Goal: Task Accomplishment & Management: Use online tool/utility

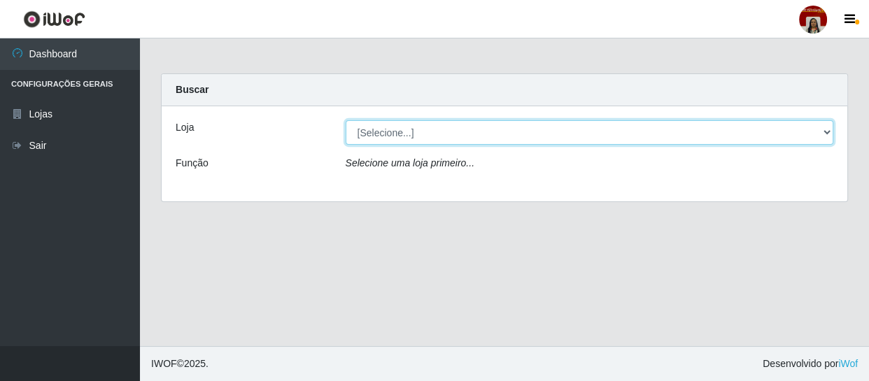
drag, startPoint x: 833, startPoint y: 134, endPoint x: 822, endPoint y: 132, distance: 10.7
click at [833, 134] on select "[Selecione...] Mar Vermelho - Loja 04" at bounding box center [590, 132] width 488 height 24
select select "251"
click at [346, 120] on select "[Selecione...] Mar Vermelho - Loja 04" at bounding box center [590, 132] width 488 height 24
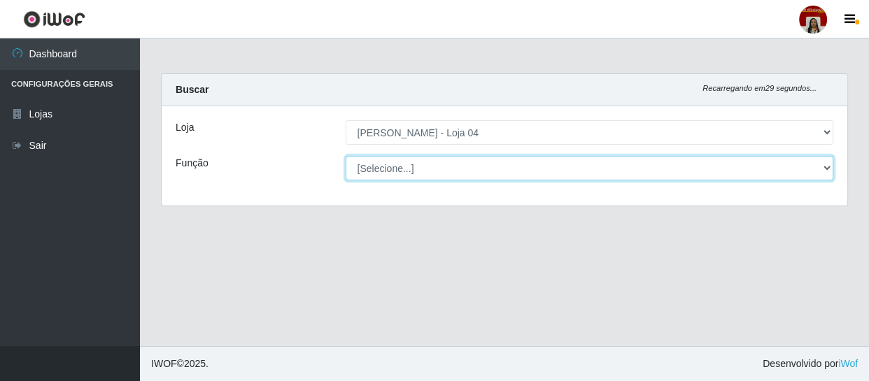
click at [819, 173] on select "[Selecione...] ASG ASG + ASG ++ Auxiliar de Depósito Auxiliar de Depósito + Aux…" at bounding box center [590, 168] width 488 height 24
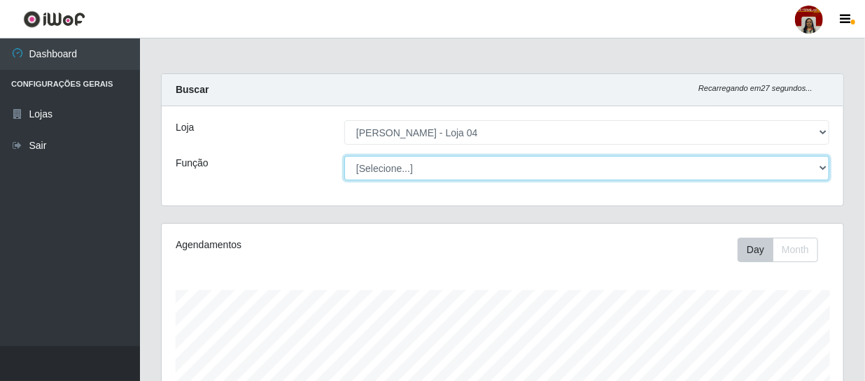
scroll to position [290, 681]
select select "22"
click at [344, 156] on select "[Selecione...] ASG ASG + ASG ++ Auxiliar de Depósito Auxiliar de Depósito + Aux…" at bounding box center [586, 168] width 485 height 24
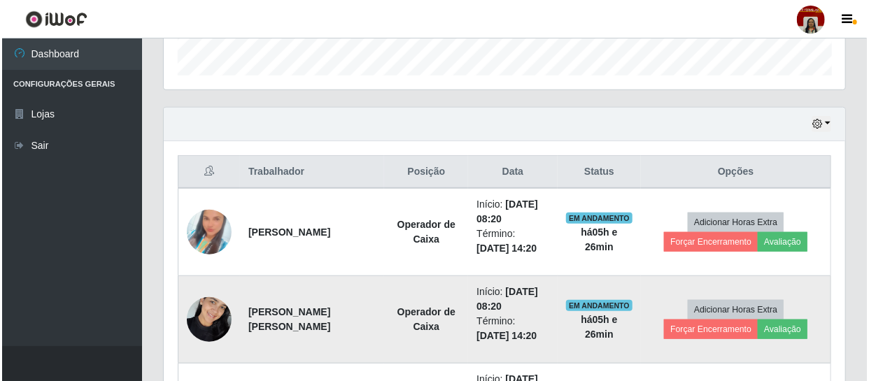
scroll to position [445, 0]
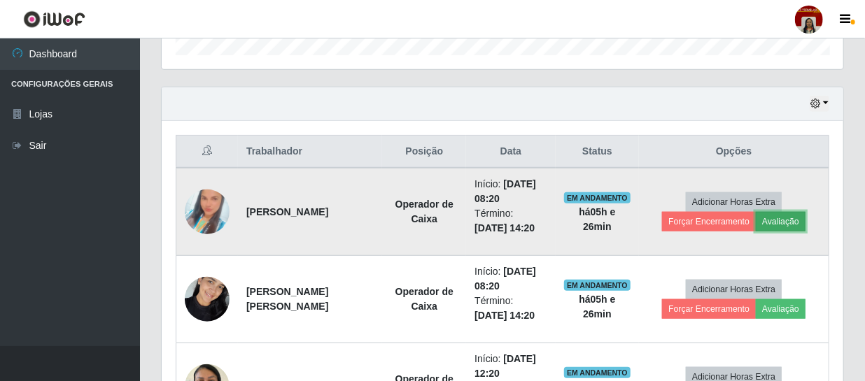
click at [779, 220] on button "Avaliação" at bounding box center [781, 222] width 50 height 20
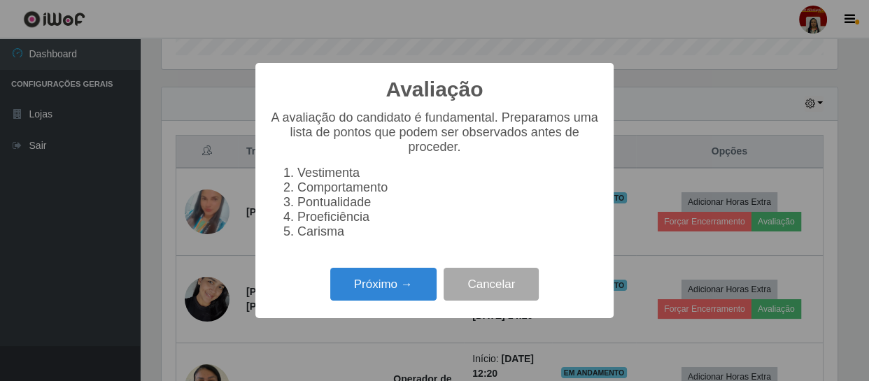
scroll to position [290, 675]
click at [413, 292] on button "Próximo →" at bounding box center [383, 284] width 106 height 33
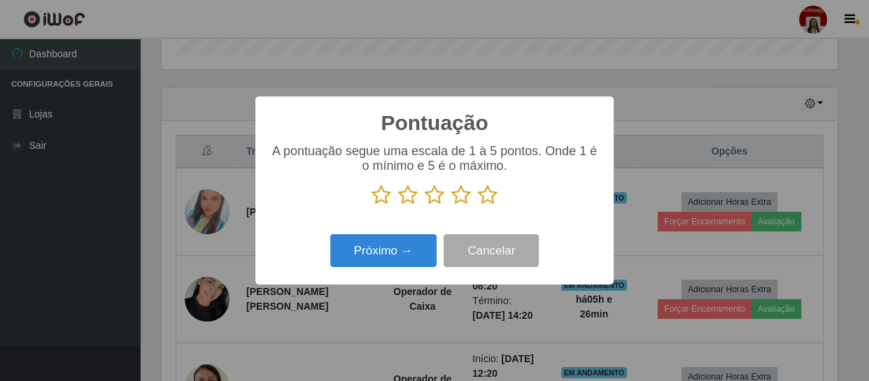
click at [482, 199] on icon at bounding box center [488, 195] width 20 height 21
click at [478, 206] on input "radio" at bounding box center [478, 206] width 0 height 0
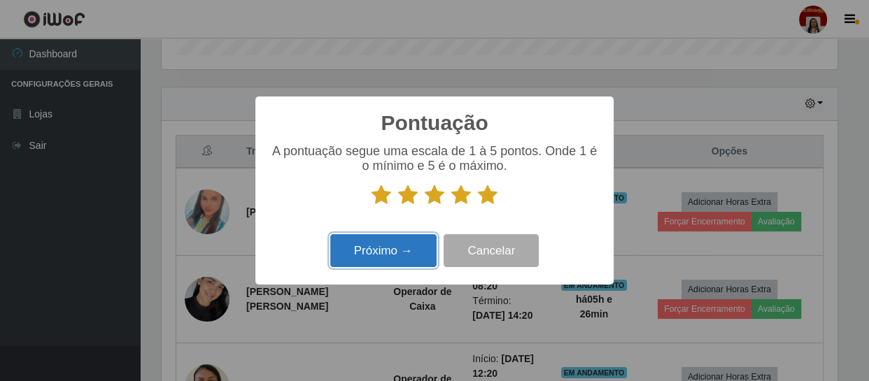
click at [397, 254] on button "Próximo →" at bounding box center [383, 250] width 106 height 33
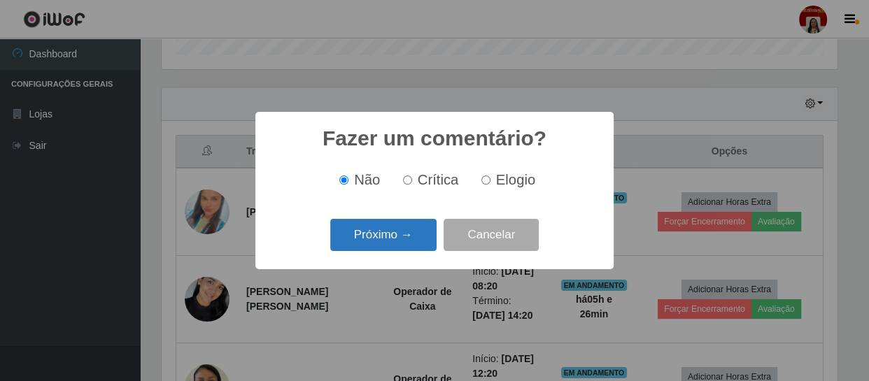
click at [396, 241] on button "Próximo →" at bounding box center [383, 235] width 106 height 33
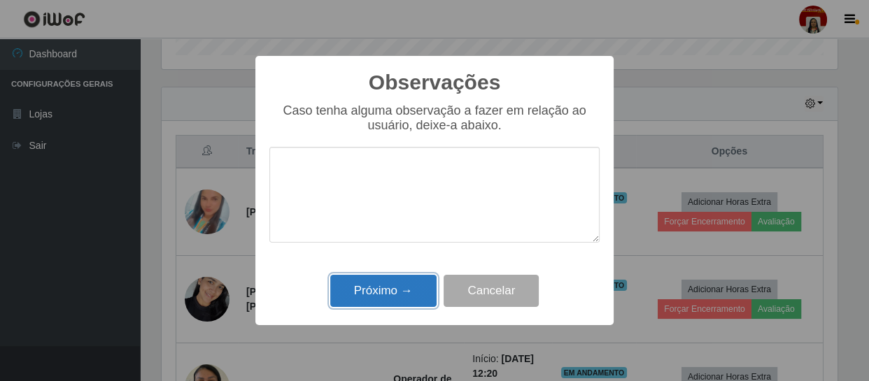
click at [372, 293] on button "Próximo →" at bounding box center [383, 291] width 106 height 33
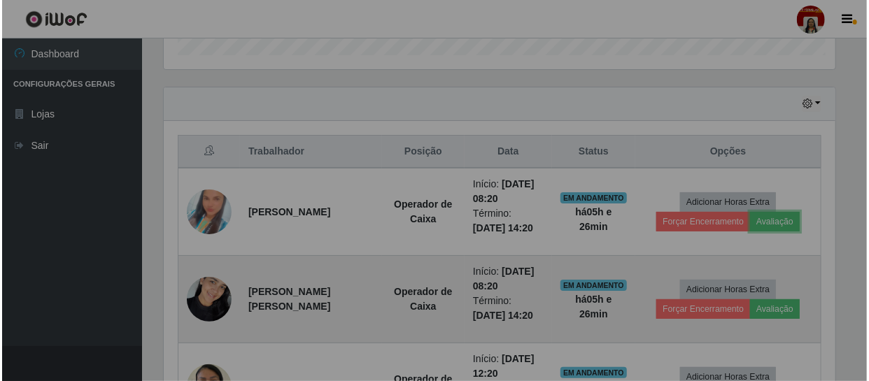
scroll to position [290, 681]
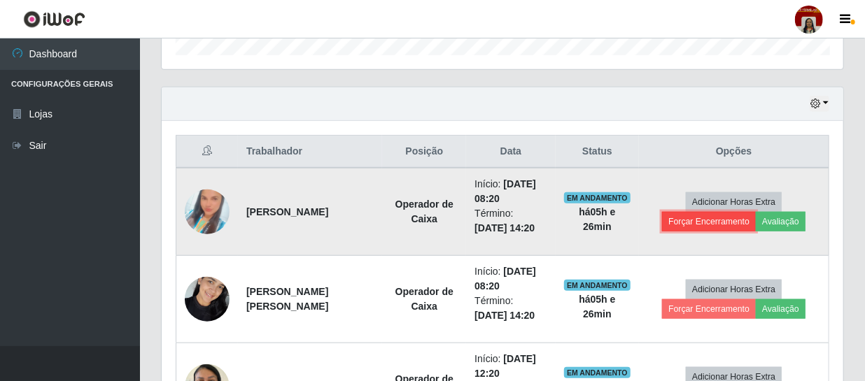
click at [719, 222] on button "Forçar Encerramento" at bounding box center [709, 222] width 94 height 20
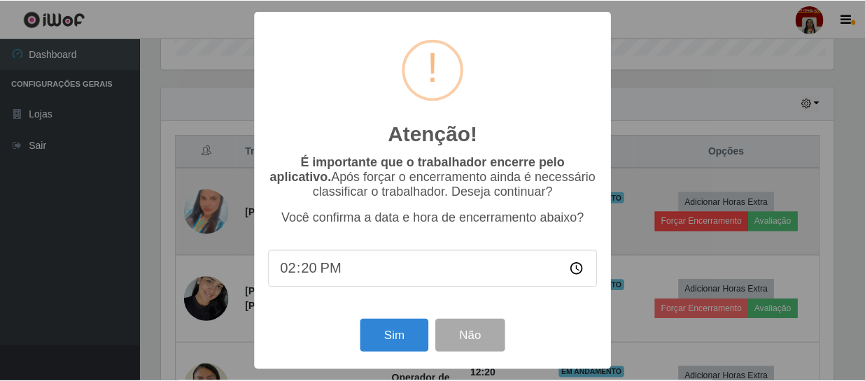
scroll to position [290, 675]
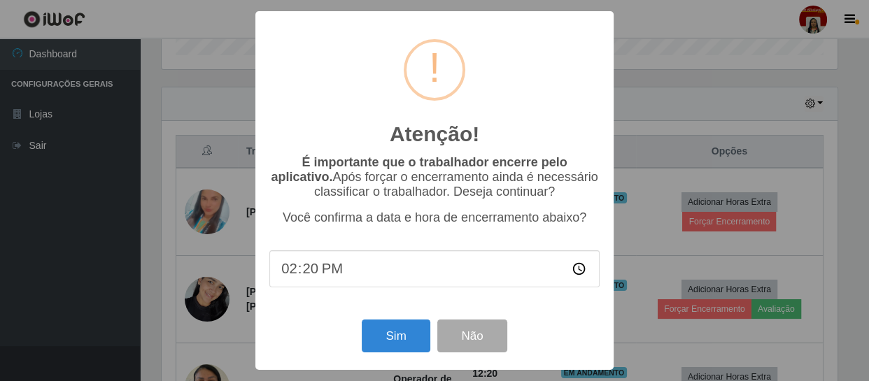
click at [327, 269] on input "14:20" at bounding box center [434, 268] width 330 height 37
type input "13:45"
click at [409, 331] on button "Sim" at bounding box center [396, 336] width 68 height 33
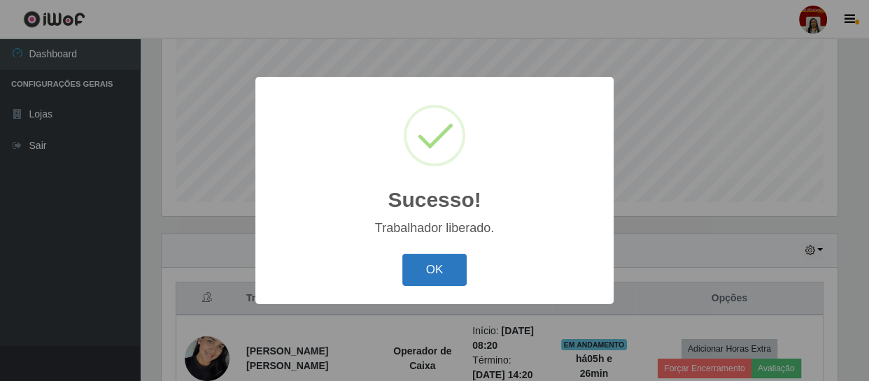
click at [434, 272] on button "OK" at bounding box center [434, 270] width 65 height 33
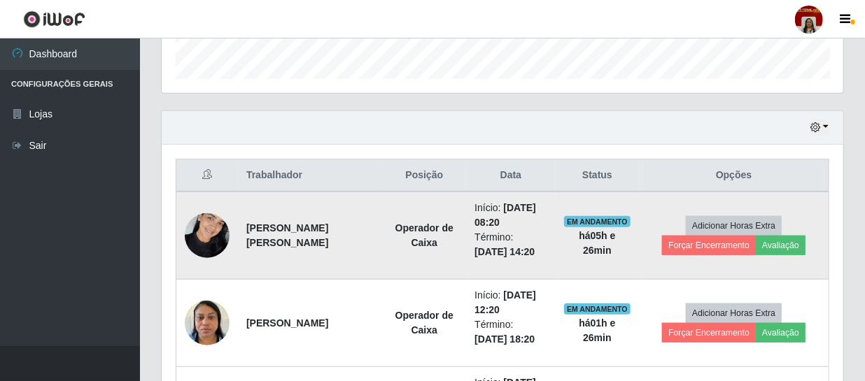
scroll to position [425, 0]
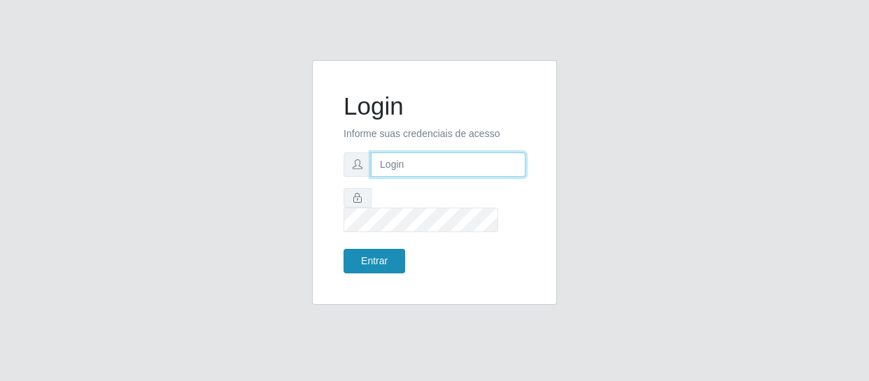
type input "[EMAIL_ADDRESS][DOMAIN_NAME]"
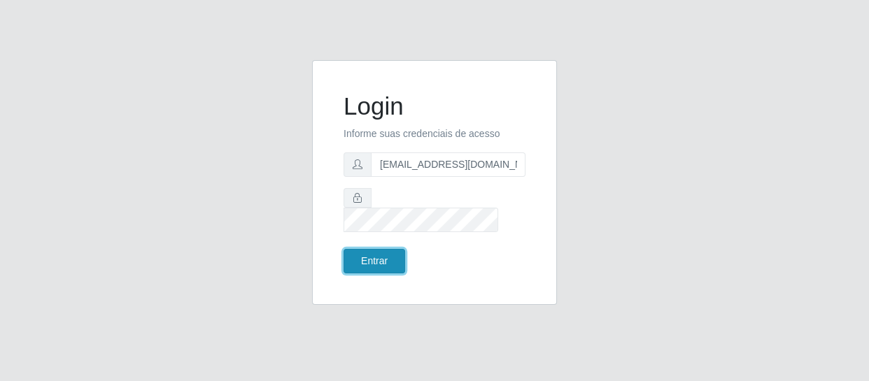
click at [369, 253] on button "Entrar" at bounding box center [375, 261] width 62 height 24
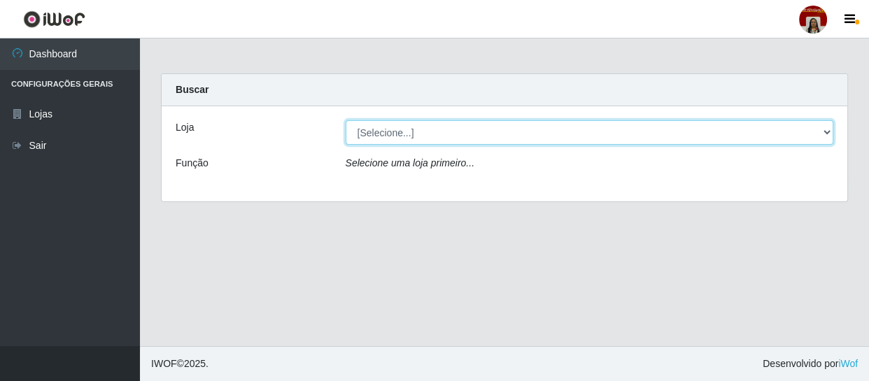
click at [829, 136] on select "[Selecione...] Mar Vermelho - Loja 04" at bounding box center [590, 132] width 488 height 24
select select "251"
click at [346, 120] on select "[Selecione...] Mar Vermelho - Loja 04" at bounding box center [590, 132] width 488 height 24
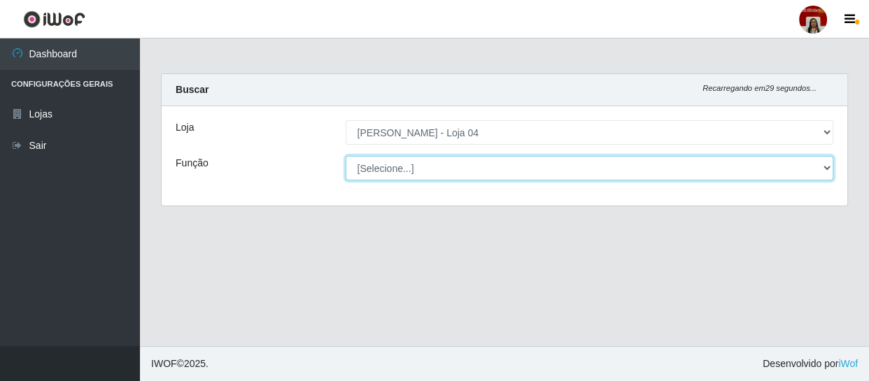
click at [826, 170] on select "[Selecione...] ASG ASG + ASG ++ Auxiliar de Depósito Auxiliar de Depósito + Aux…" at bounding box center [590, 168] width 488 height 24
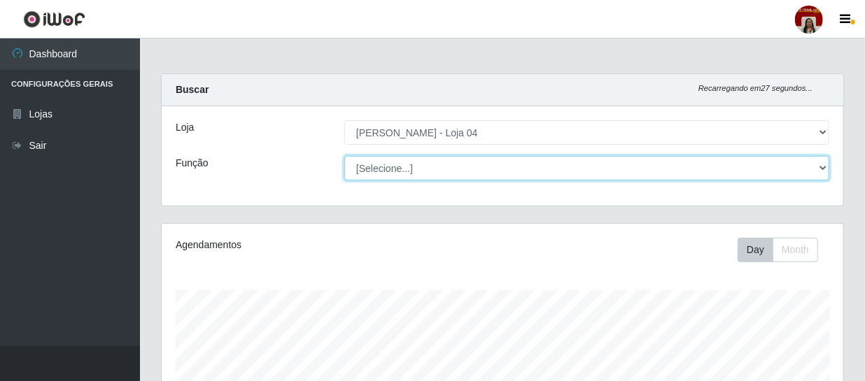
scroll to position [290, 681]
select select "22"
click at [344, 156] on select "[Selecione...] ASG ASG + ASG ++ Auxiliar de Depósito Auxiliar de Depósito + Aux…" at bounding box center [586, 168] width 485 height 24
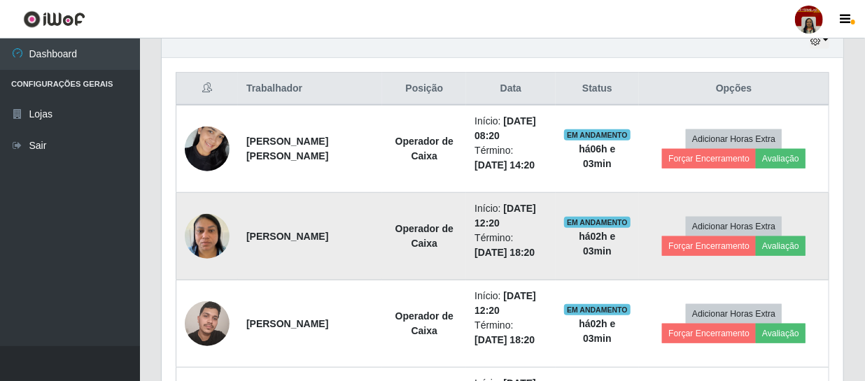
scroll to position [509, 0]
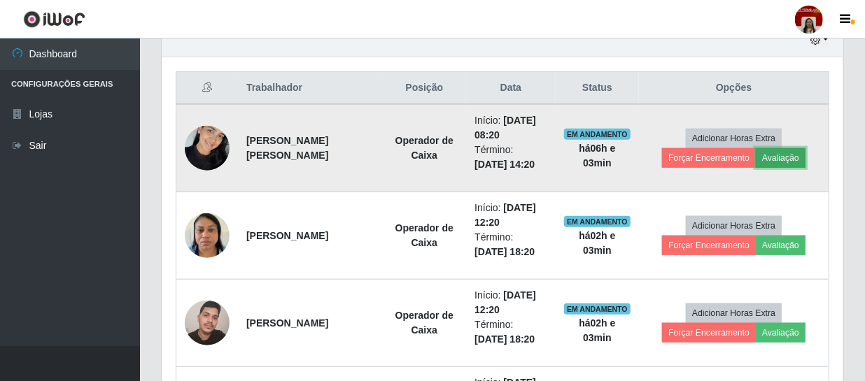
click at [789, 153] on button "Avaliação" at bounding box center [781, 158] width 50 height 20
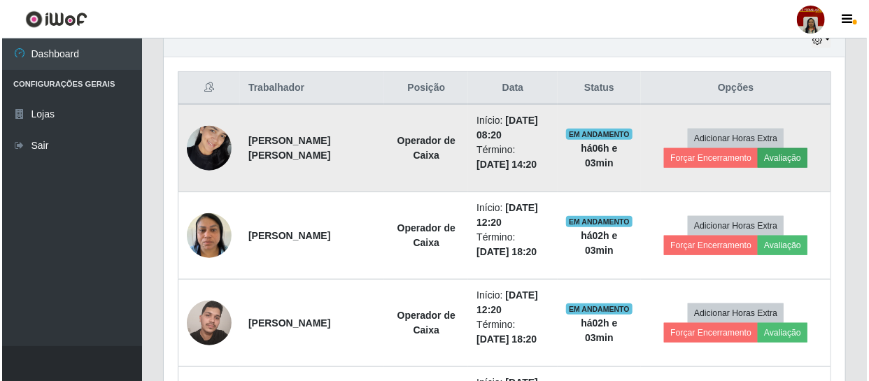
scroll to position [290, 675]
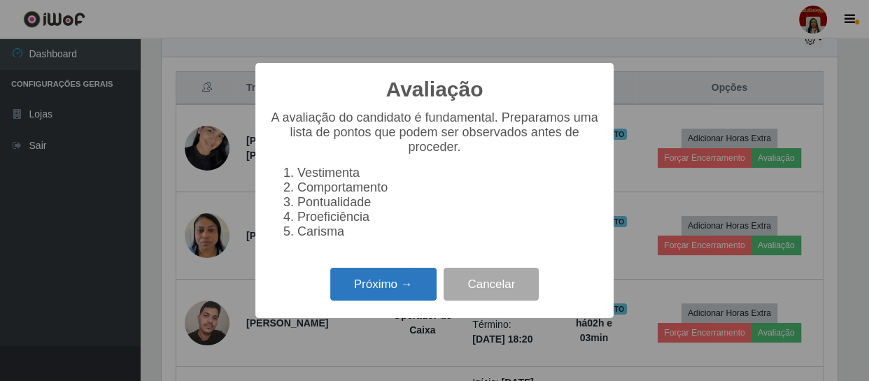
click at [408, 290] on button "Próximo →" at bounding box center [383, 284] width 106 height 33
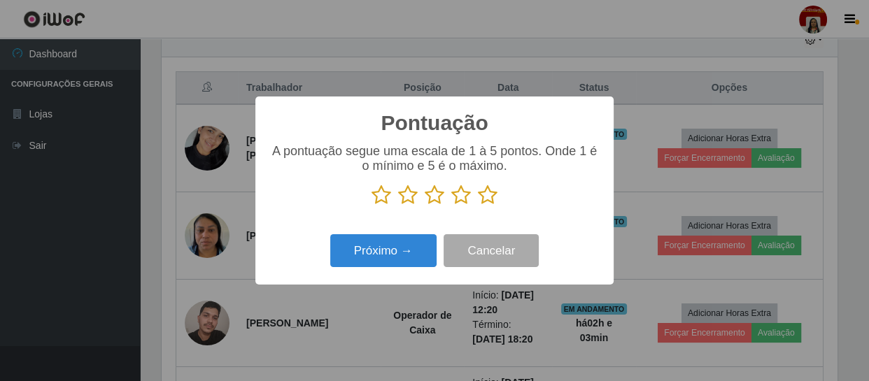
click at [489, 194] on icon at bounding box center [488, 195] width 20 height 21
click at [478, 206] on input "radio" at bounding box center [478, 206] width 0 height 0
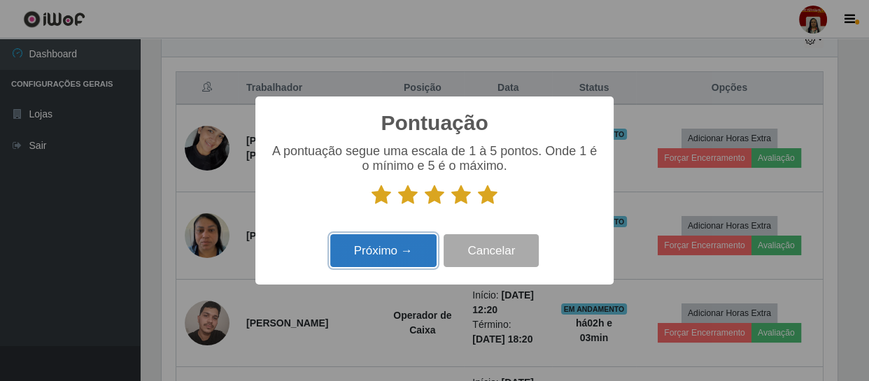
click at [408, 249] on button "Próximo →" at bounding box center [383, 250] width 106 height 33
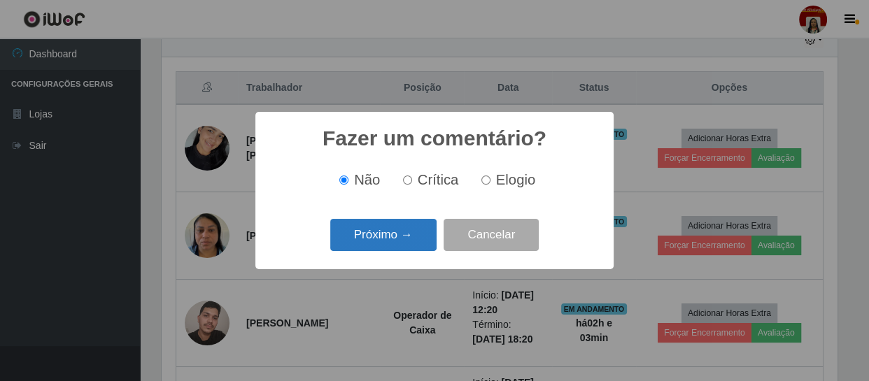
click at [429, 239] on button "Próximo →" at bounding box center [383, 235] width 106 height 33
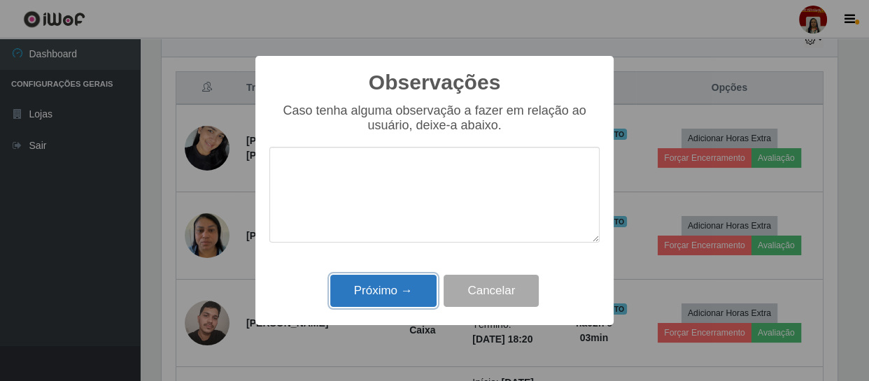
click at [411, 281] on button "Próximo →" at bounding box center [383, 291] width 106 height 33
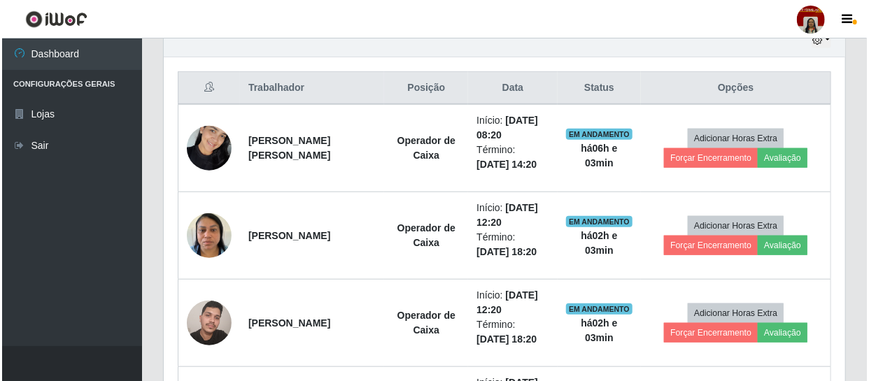
scroll to position [290, 681]
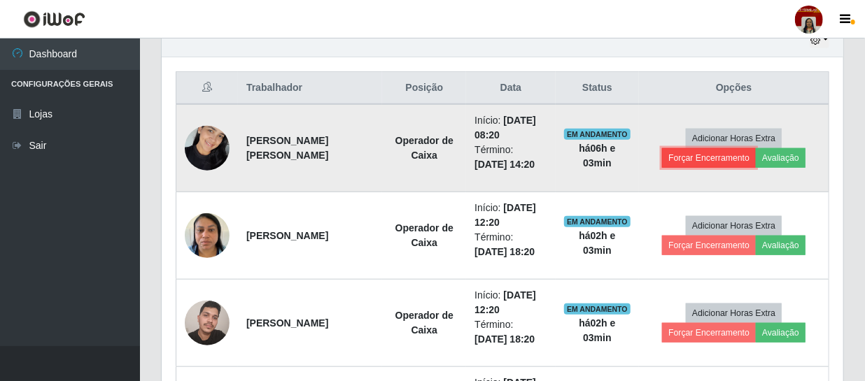
click at [719, 157] on button "Forçar Encerramento" at bounding box center [709, 158] width 94 height 20
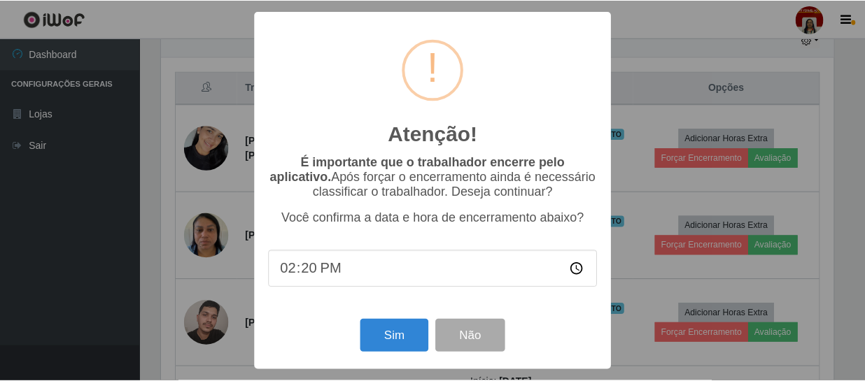
scroll to position [290, 675]
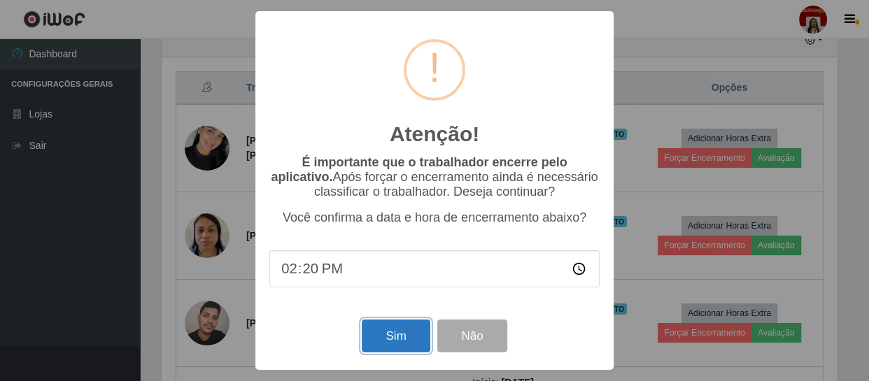
click at [415, 330] on button "Sim" at bounding box center [396, 336] width 68 height 33
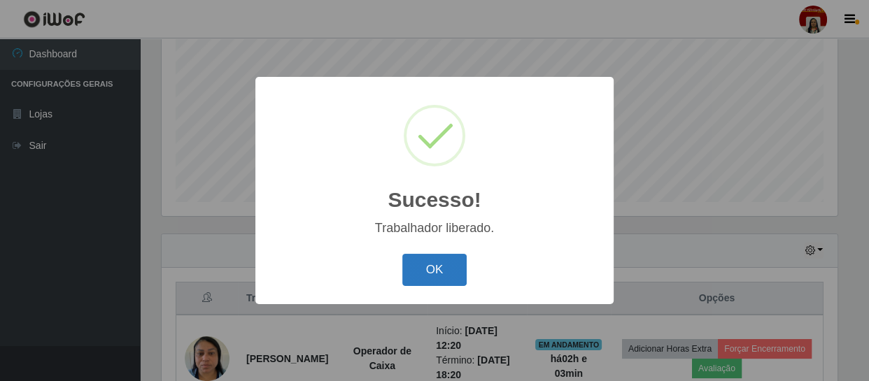
click at [425, 281] on button "OK" at bounding box center [434, 270] width 65 height 33
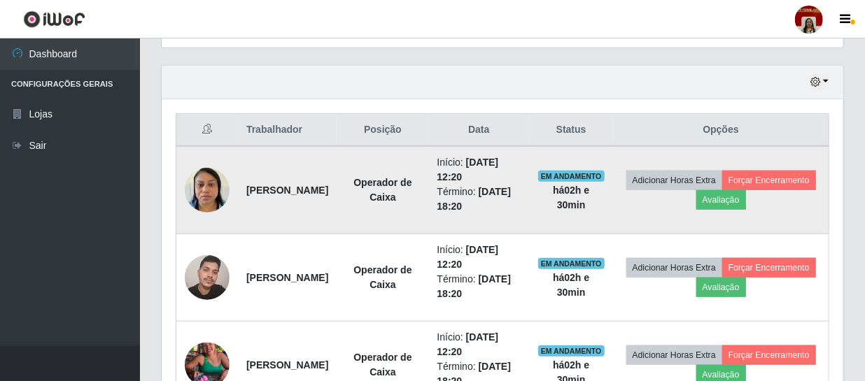
scroll to position [489, 0]
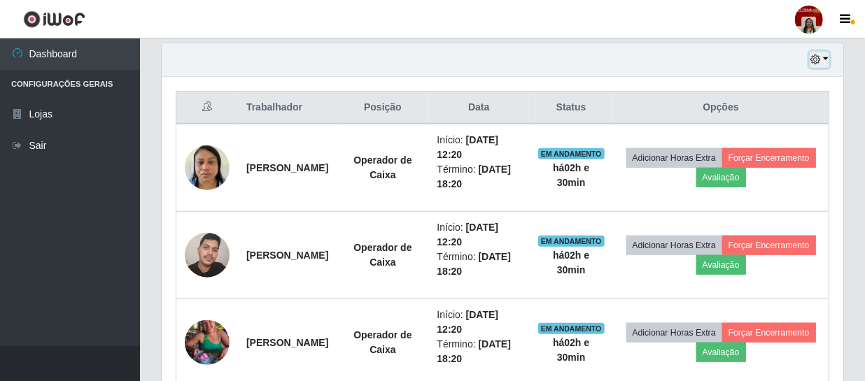
click at [819, 58] on icon "button" at bounding box center [815, 60] width 10 height 10
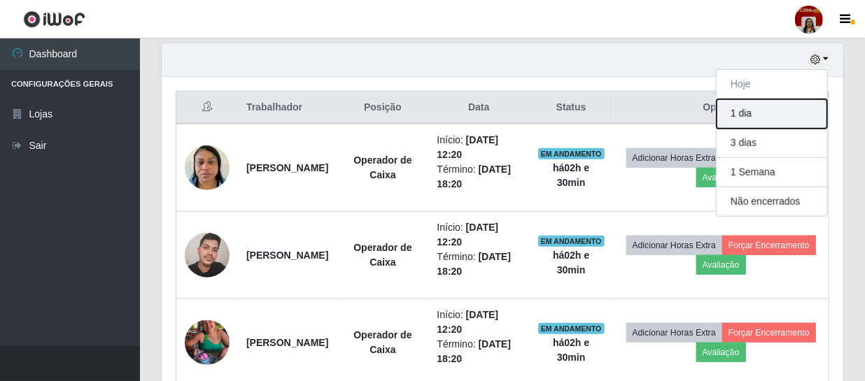
click at [757, 113] on button "1 dia" at bounding box center [771, 113] width 111 height 29
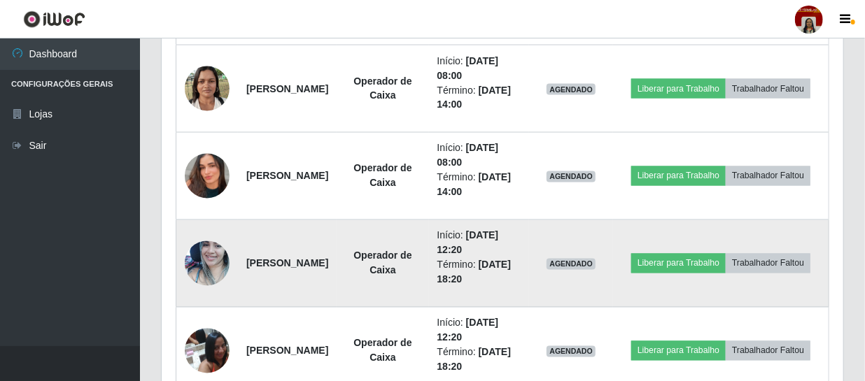
scroll to position [1091, 0]
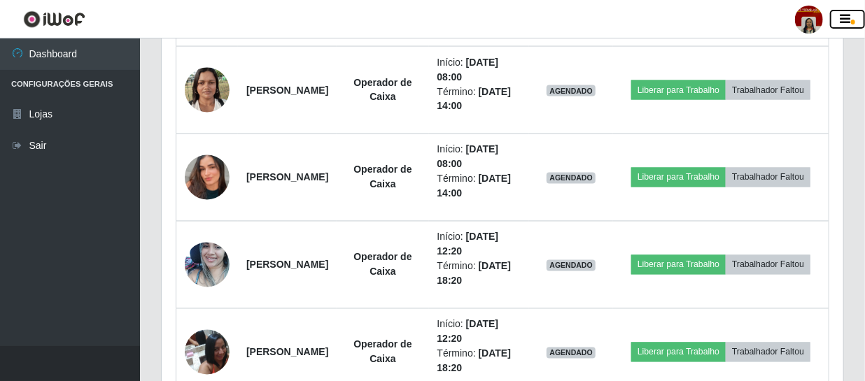
click at [848, 17] on icon "button" at bounding box center [845, 19] width 10 height 13
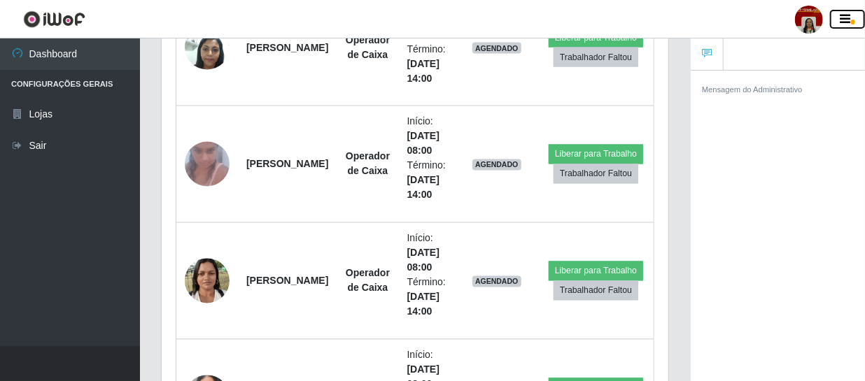
scroll to position [699367, 699150]
click at [847, 14] on icon "button" at bounding box center [845, 19] width 10 height 13
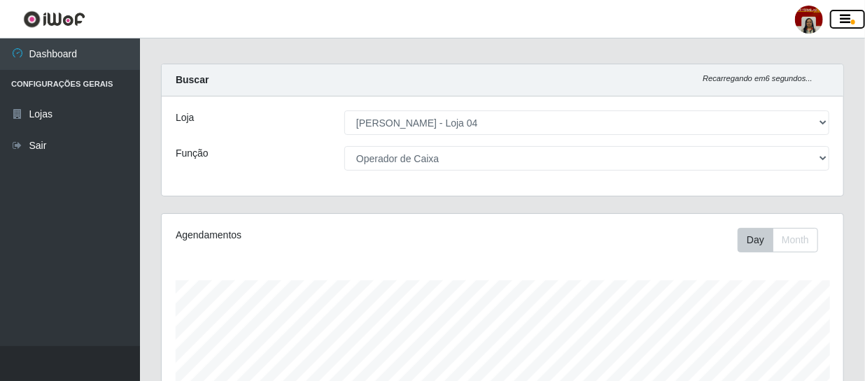
scroll to position [0, 0]
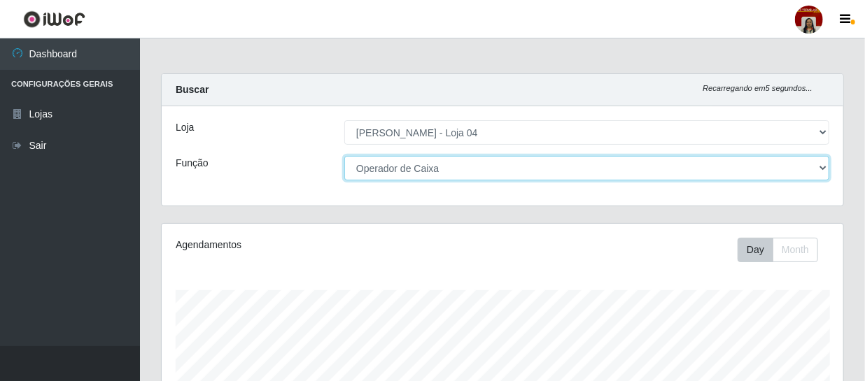
click at [416, 175] on select "[Selecione...] ASG ASG + ASG ++ Auxiliar de Depósito Auxiliar de Depósito + Aux…" at bounding box center [586, 168] width 485 height 24
click at [344, 156] on select "[Selecione...] ASG ASG + ASG ++ Auxiliar de Depósito Auxiliar de Depósito + Aux…" at bounding box center [586, 168] width 485 height 24
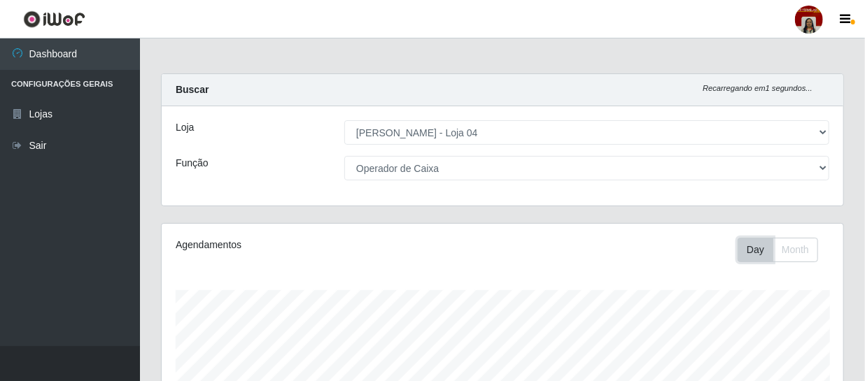
click at [755, 250] on button "Day" at bounding box center [755, 250] width 36 height 24
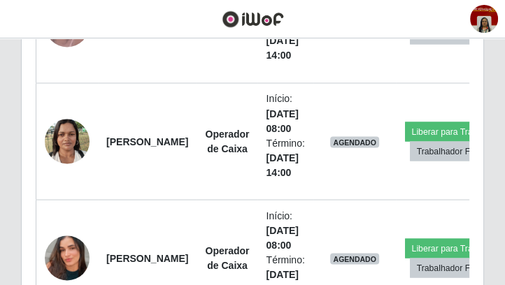
scroll to position [290, 462]
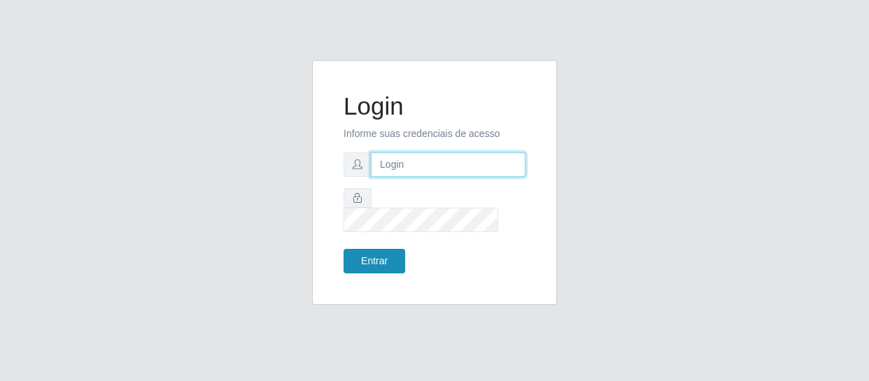
type input "[EMAIL_ADDRESS][DOMAIN_NAME]"
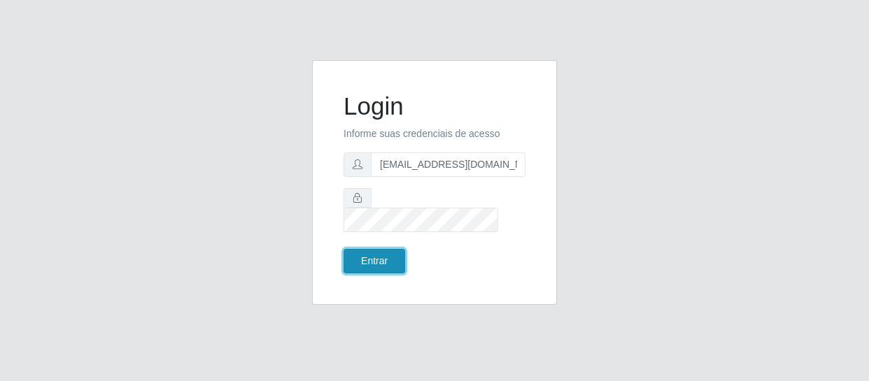
click at [395, 253] on button "Entrar" at bounding box center [375, 261] width 62 height 24
click at [378, 249] on button "Entrar" at bounding box center [375, 261] width 62 height 24
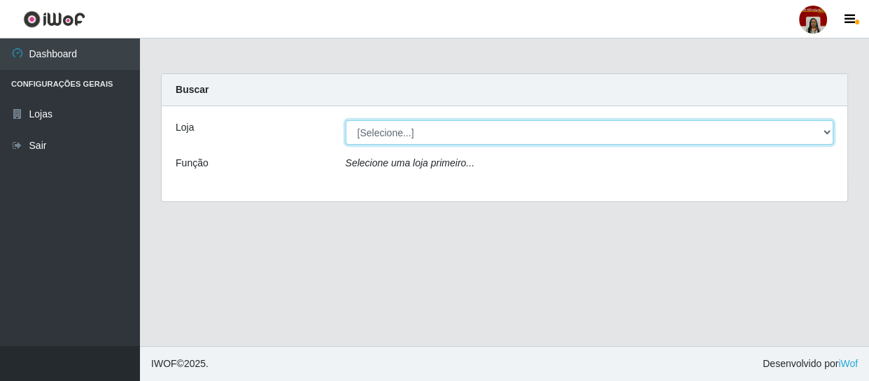
click at [430, 135] on select "[Selecione...] Mar Vermelho - Loja 04" at bounding box center [590, 132] width 488 height 24
select select "251"
click at [346, 120] on select "[Selecione...] Mar Vermelho - Loja 04" at bounding box center [590, 132] width 488 height 24
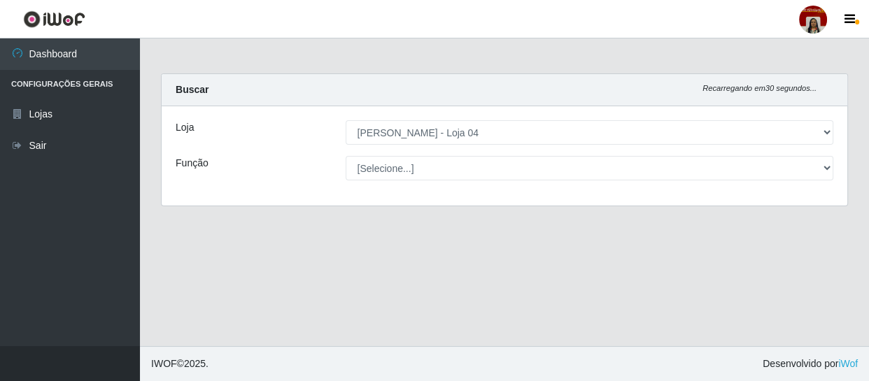
click at [448, 162] on select "[Selecione...] ASG ASG + ASG ++ Auxiliar de Depósito Auxiliar de Depósito + Aux…" at bounding box center [590, 168] width 488 height 24
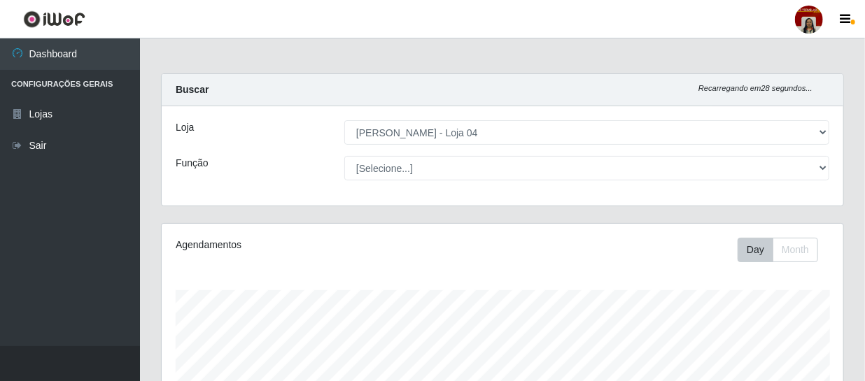
scroll to position [290, 681]
select select "22"
click at [344, 156] on select "[Selecione...] ASG ASG + ASG ++ Auxiliar de Depósito Auxiliar de Depósito + Aux…" at bounding box center [586, 168] width 485 height 24
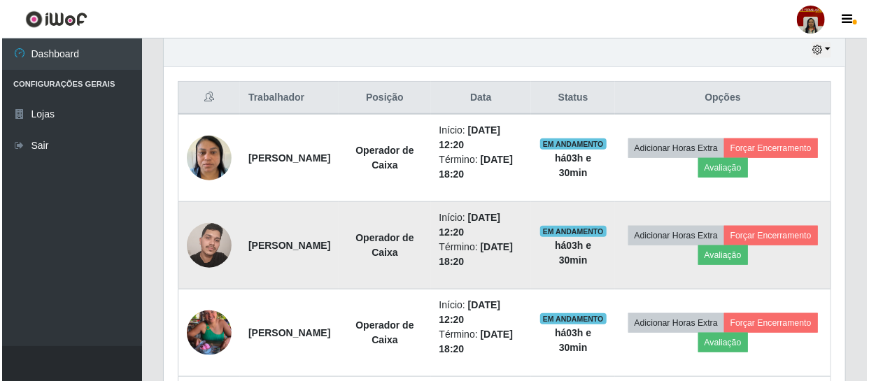
scroll to position [647, 0]
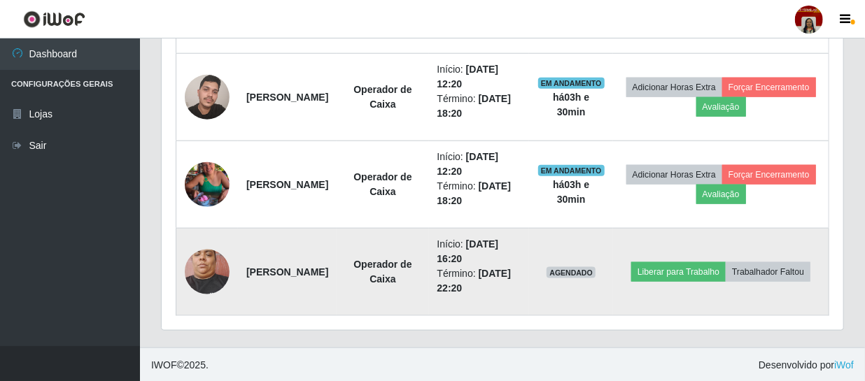
click at [195, 260] on img at bounding box center [207, 271] width 45 height 59
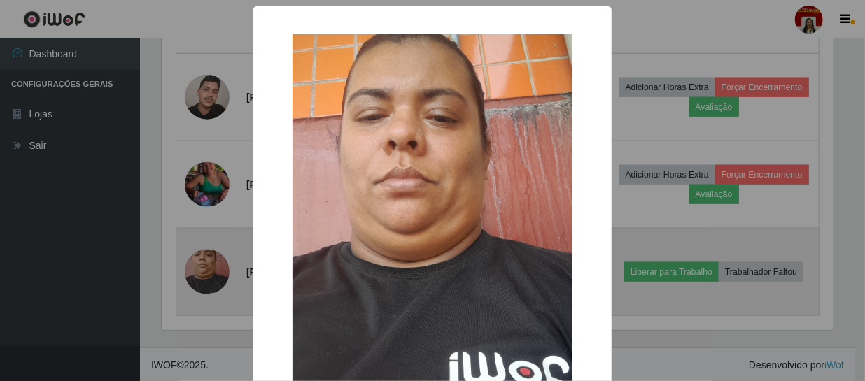
scroll to position [290, 675]
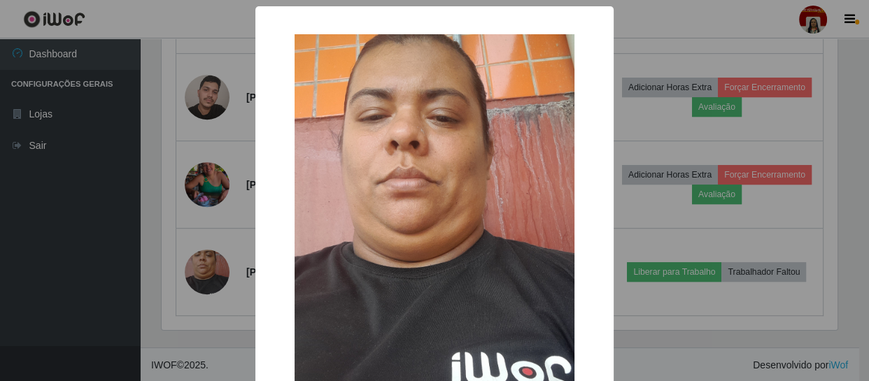
click at [14, 245] on div "× OK Cancel" at bounding box center [434, 190] width 869 height 381
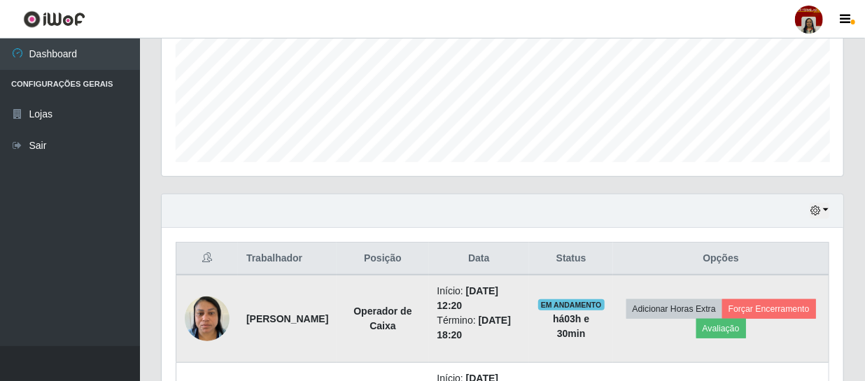
scroll to position [266, 0]
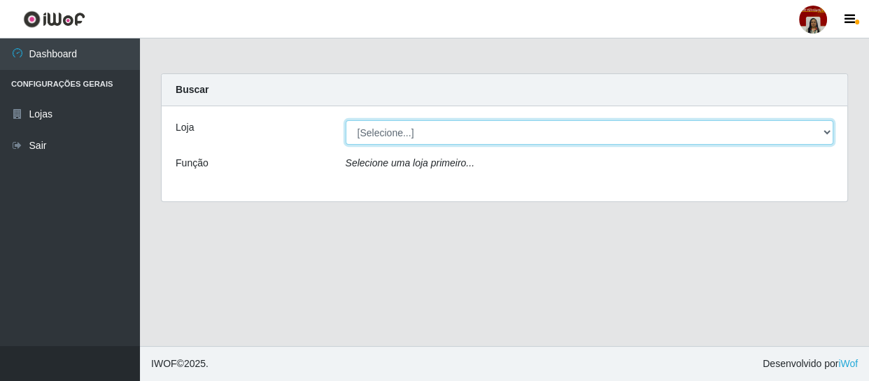
click at [476, 127] on select "[Selecione...] Mar Vermelho - Loja 04" at bounding box center [590, 132] width 488 height 24
select select "251"
click at [346, 120] on select "[Selecione...] Mar Vermelho - Loja 04" at bounding box center [590, 132] width 488 height 24
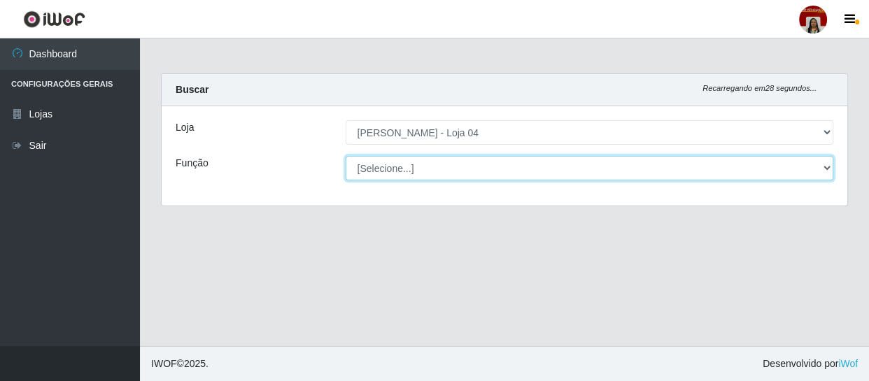
click at [490, 162] on select "[Selecione...] ASG ASG + ASG ++ Auxiliar de Depósito Auxiliar de Depósito + Aux…" at bounding box center [590, 168] width 488 height 24
select select "22"
click at [346, 156] on select "[Selecione...] ASG ASG + ASG ++ Auxiliar de Depósito Auxiliar de Depósito + Aux…" at bounding box center [590, 168] width 488 height 24
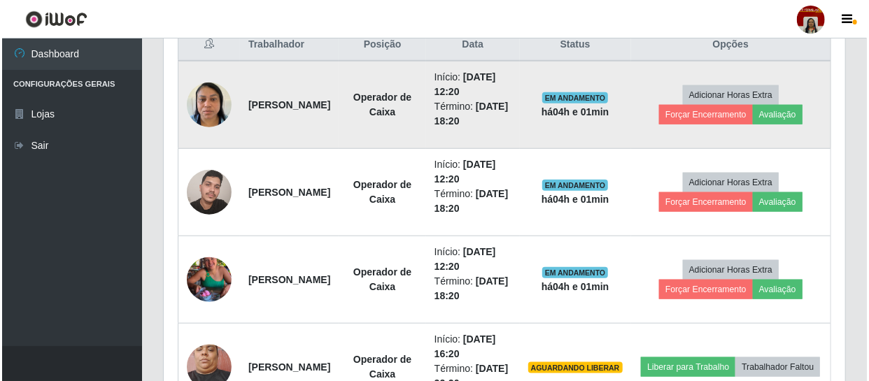
scroll to position [647, 0]
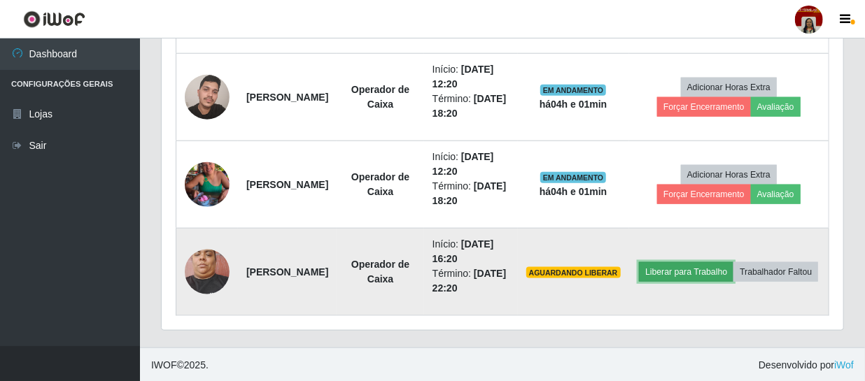
click at [733, 262] on button "Liberar para Trabalho" at bounding box center [686, 272] width 94 height 20
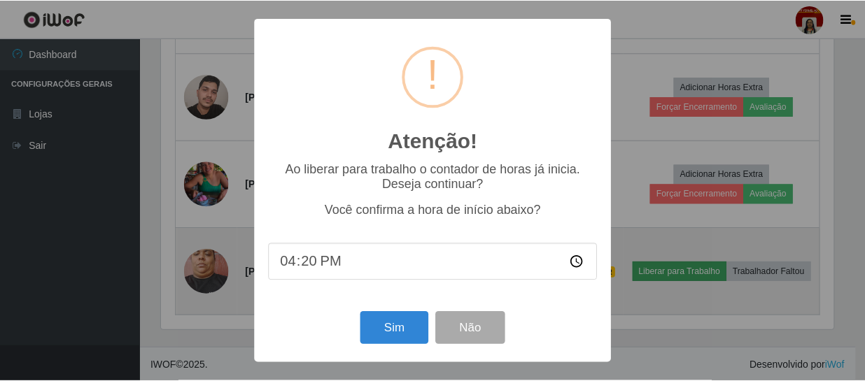
scroll to position [290, 675]
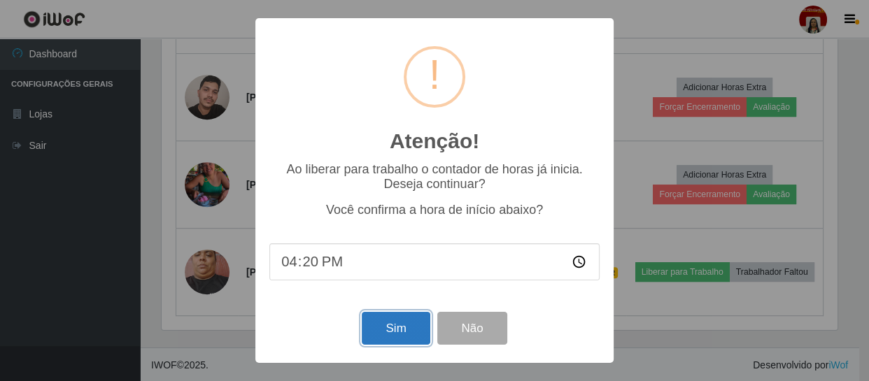
click at [400, 330] on button "Sim" at bounding box center [396, 328] width 68 height 33
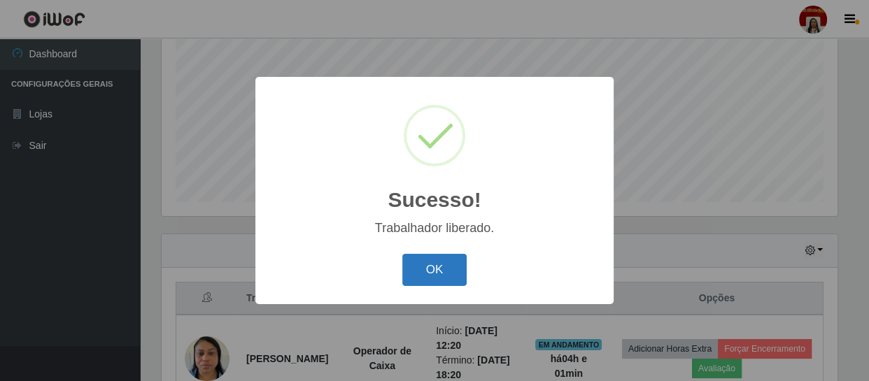
click at [441, 258] on button "OK" at bounding box center [434, 270] width 65 height 33
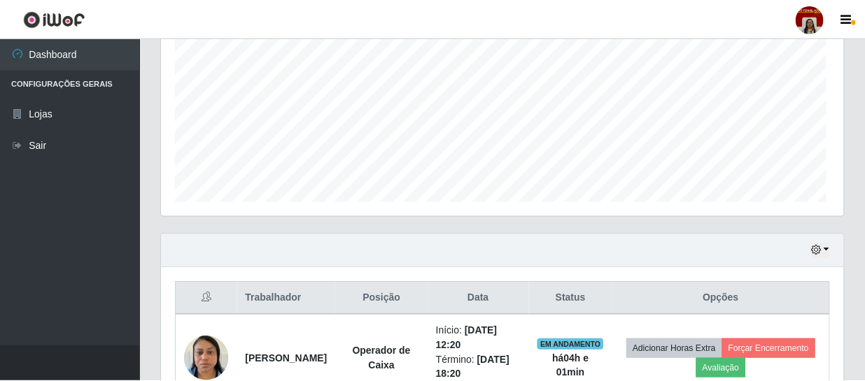
scroll to position [290, 681]
